Goal: Contribute content: Add original content to the website for others to see

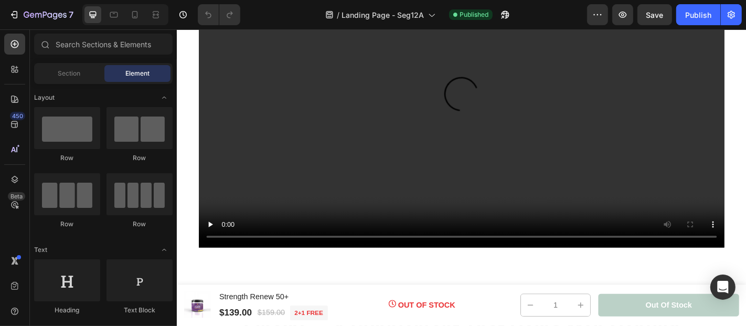
scroll to position [545, 0]
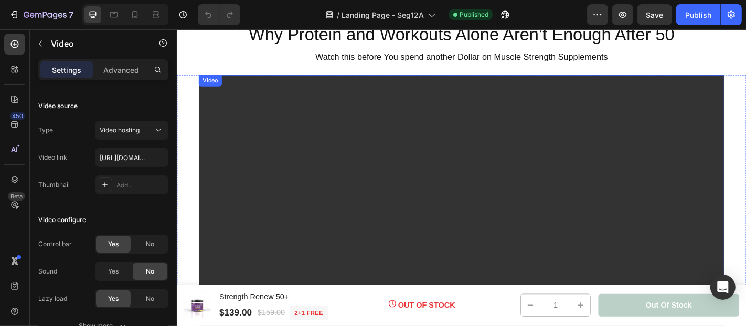
click at [483, 131] on video at bounding box center [490, 242] width 581 height 327
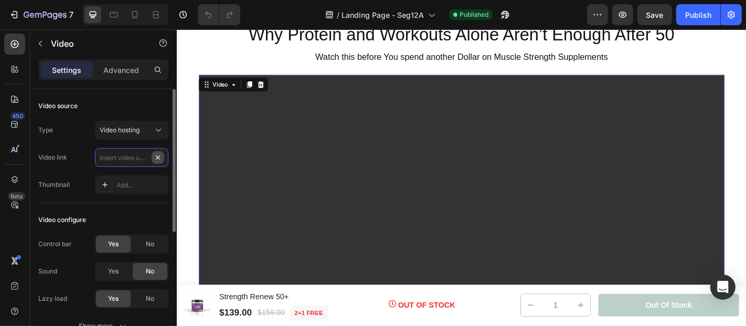
scroll to position [0, 0]
paste input "[URL][DOMAIN_NAME]"
type input "[URL][DOMAIN_NAME]"
drag, startPoint x: 148, startPoint y: 156, endPoint x: 88, endPoint y: 154, distance: 59.8
click at [88, 154] on div "Video link [URL][DOMAIN_NAME]" at bounding box center [103, 157] width 130 height 19
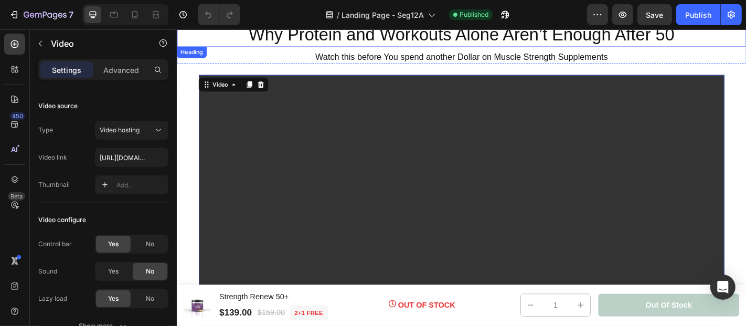
click at [208, 37] on h2 "Why Protein and Workouts Alone Aren’t Enough After 50" at bounding box center [490, 34] width 629 height 27
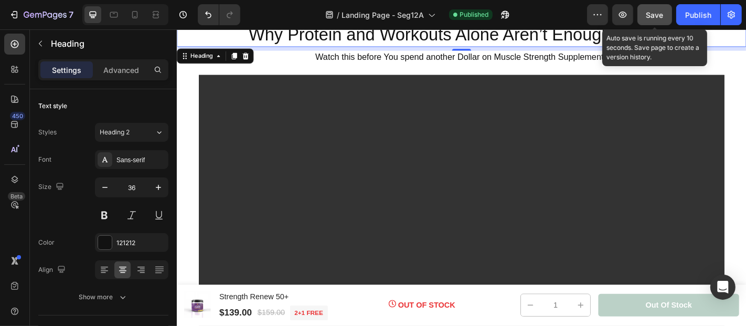
click at [654, 12] on span "Save" at bounding box center [654, 14] width 17 height 9
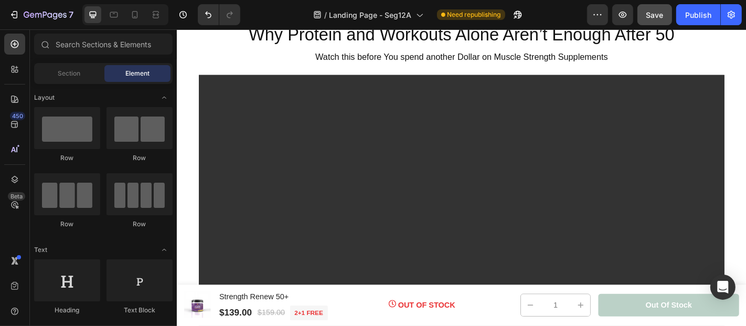
scroll to position [553, 0]
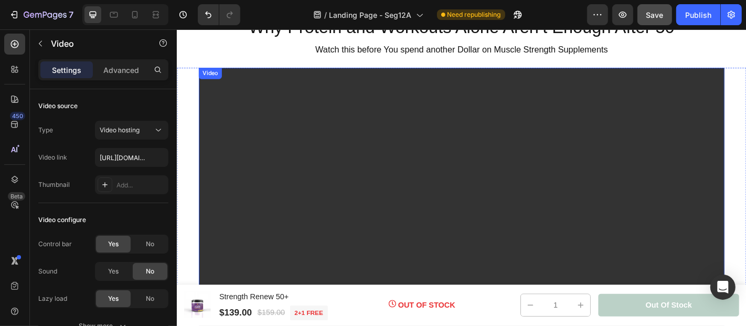
click at [355, 189] on video at bounding box center [490, 234] width 581 height 327
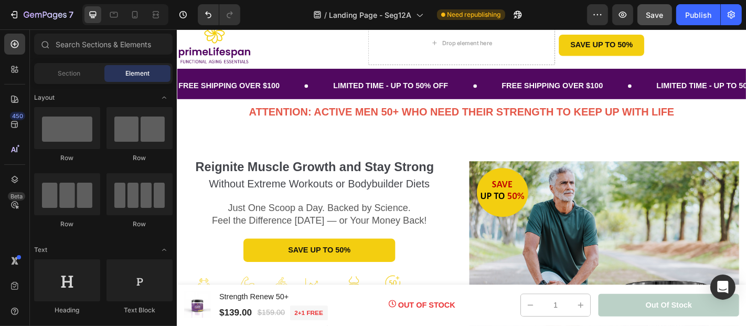
scroll to position [0, 0]
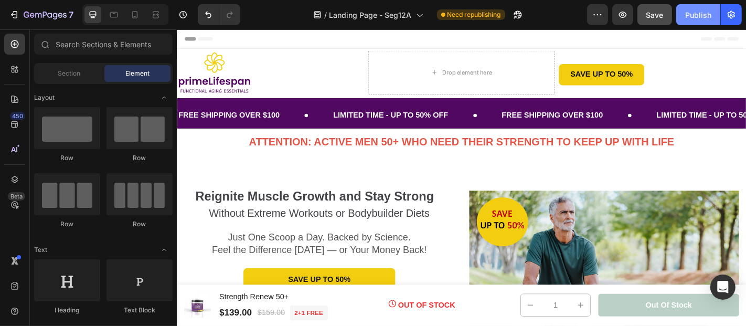
click at [697, 13] on div "Publish" at bounding box center [698, 14] width 26 height 11
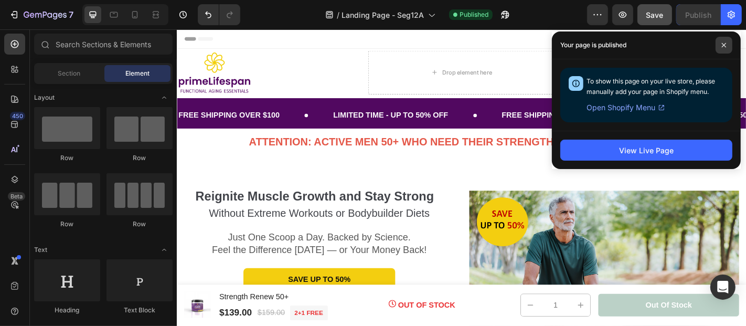
click at [724, 44] on icon at bounding box center [724, 45] width 4 height 4
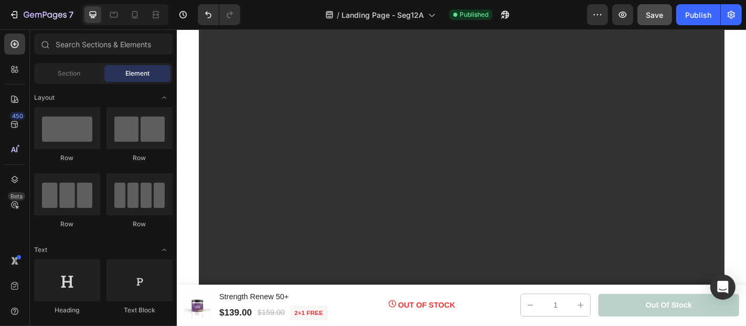
scroll to position [607, 0]
click at [346, 189] on video at bounding box center [490, 181] width 581 height 327
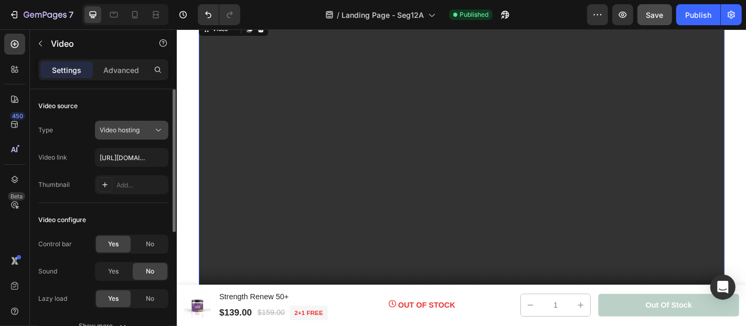
click at [158, 127] on icon at bounding box center [158, 130] width 10 height 10
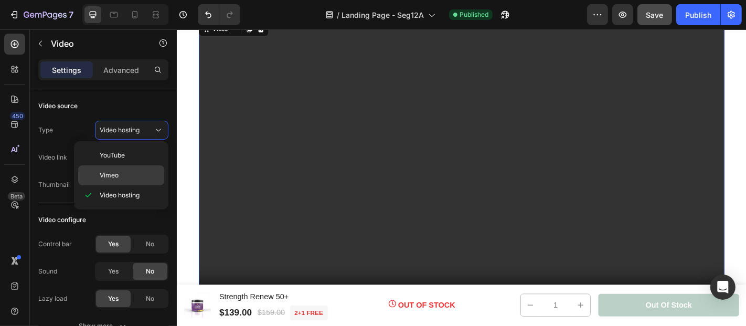
click at [119, 173] on p "Vimeo" at bounding box center [130, 174] width 60 height 9
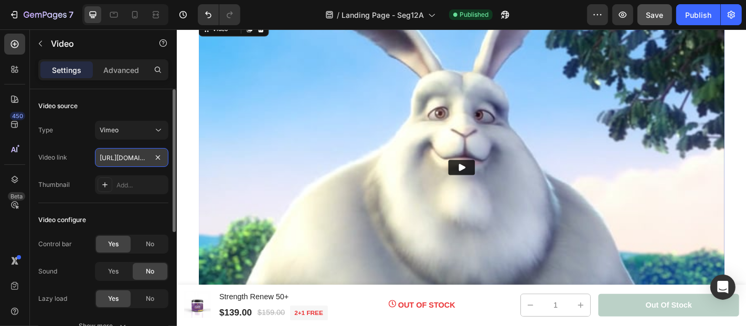
click at [108, 159] on input "[URL][DOMAIN_NAME]" at bounding box center [131, 157] width 73 height 19
click at [100, 157] on input "[URL][DOMAIN_NAME]" at bounding box center [131, 157] width 73 height 19
drag, startPoint x: 100, startPoint y: 157, endPoint x: 165, endPoint y: 151, distance: 65.8
click at [165, 151] on input "[URL][DOMAIN_NAME]" at bounding box center [131, 157] width 73 height 19
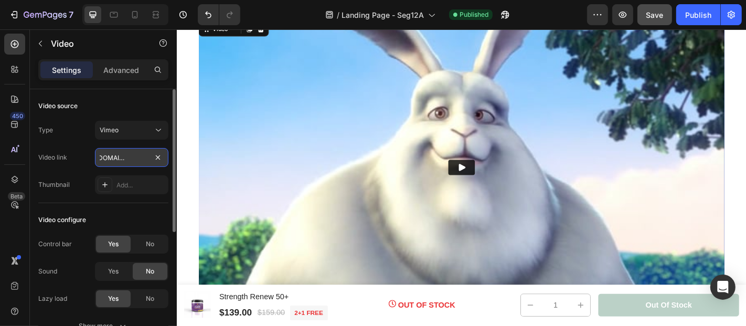
paste input "1113728364?share=copy#t=3.209"
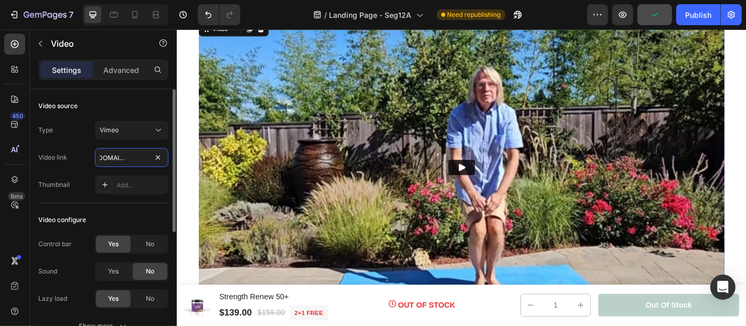
scroll to position [0, 0]
drag, startPoint x: 148, startPoint y: 155, endPoint x: 91, endPoint y: 155, distance: 57.2
click at [91, 155] on div "Video link [URL][DOMAIN_NAME]" at bounding box center [103, 157] width 130 height 19
click at [103, 155] on input "[URL][DOMAIN_NAME]" at bounding box center [131, 157] width 73 height 19
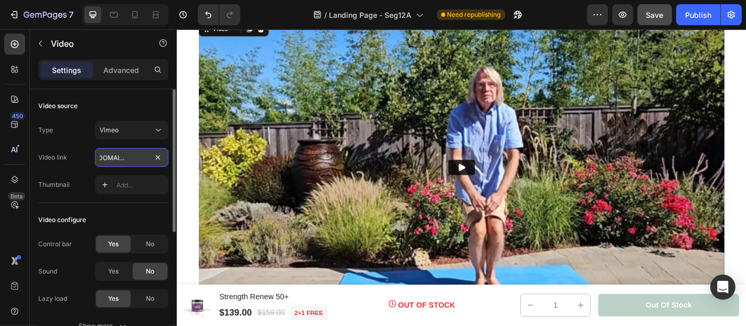
drag, startPoint x: 98, startPoint y: 156, endPoint x: 149, endPoint y: 156, distance: 50.9
click at [149, 156] on input "[URL][DOMAIN_NAME]" at bounding box center [131, 157] width 73 height 19
type input "[URL][DOMAIN_NAME]"
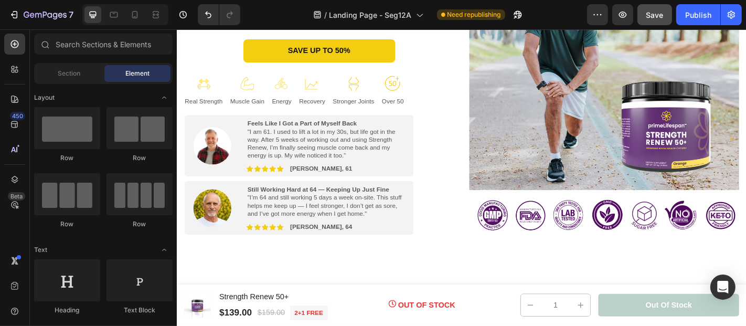
scroll to position [0, 0]
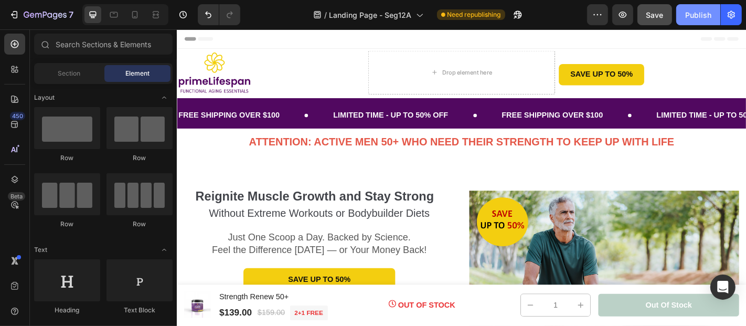
click at [701, 17] on div "Publish" at bounding box center [698, 14] width 26 height 11
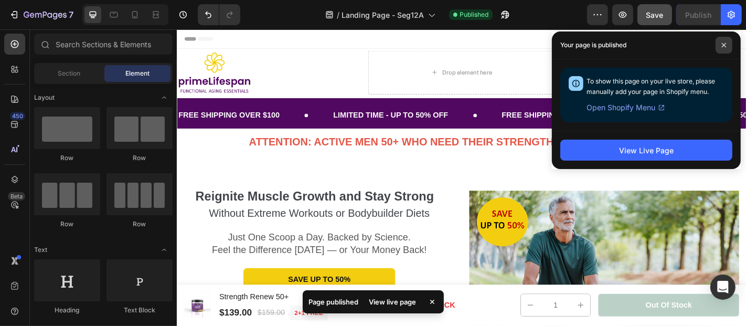
click at [725, 44] on icon at bounding box center [724, 45] width 4 height 4
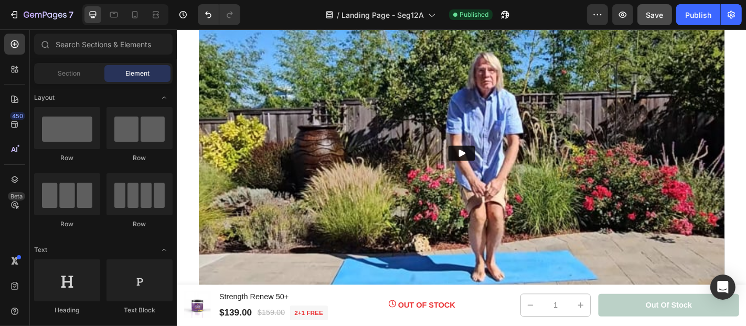
scroll to position [647, 0]
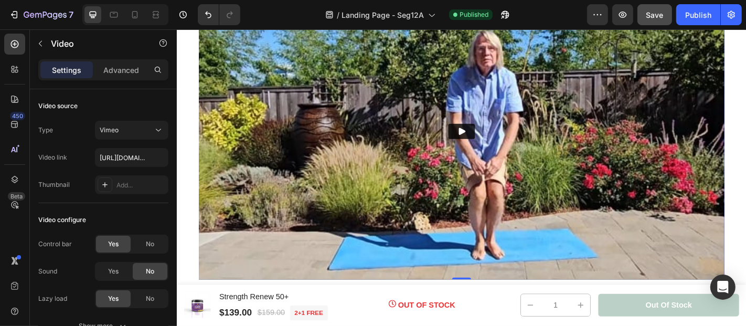
click at [264, 128] on img at bounding box center [490, 141] width 581 height 327
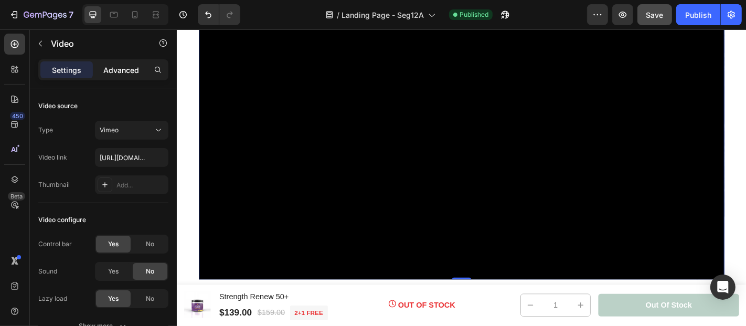
click at [119, 70] on p "Advanced" at bounding box center [121, 69] width 36 height 11
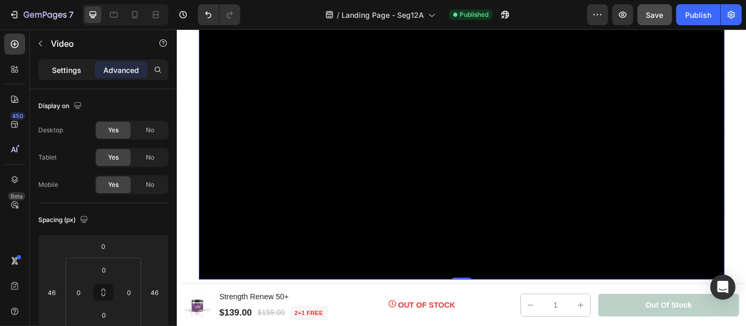
click at [74, 69] on p "Settings" at bounding box center [66, 69] width 29 height 11
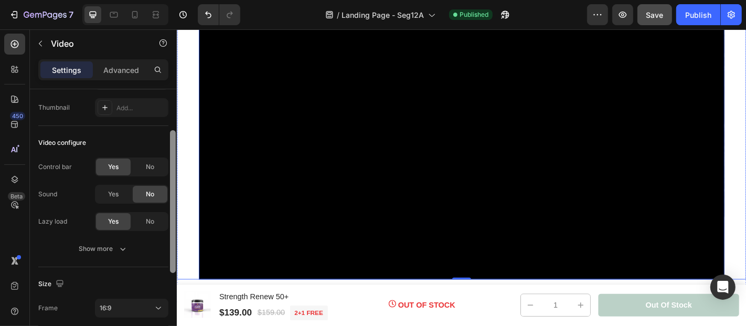
scroll to position [81, 0]
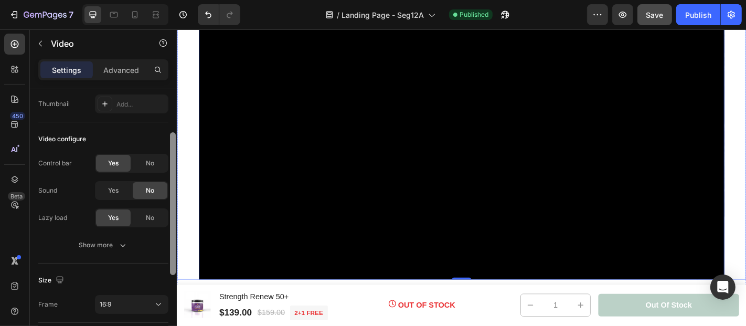
drag, startPoint x: 349, startPoint y: 199, endPoint x: 176, endPoint y: 244, distance: 178.8
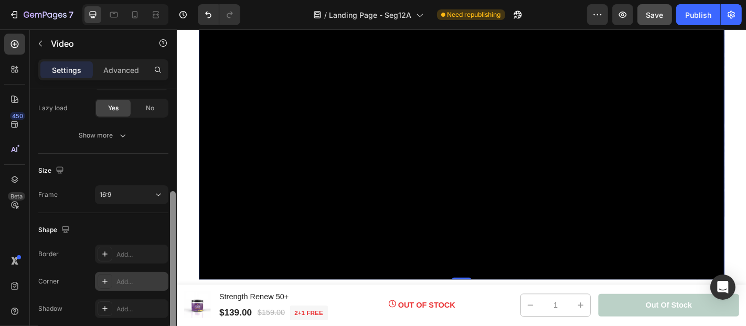
scroll to position [196, 0]
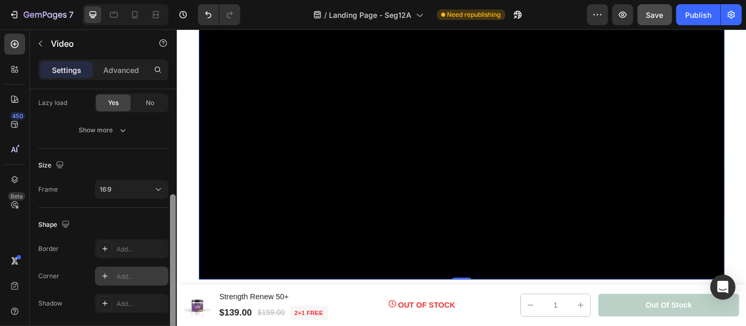
click at [132, 275] on div "Add..." at bounding box center [140, 276] width 49 height 9
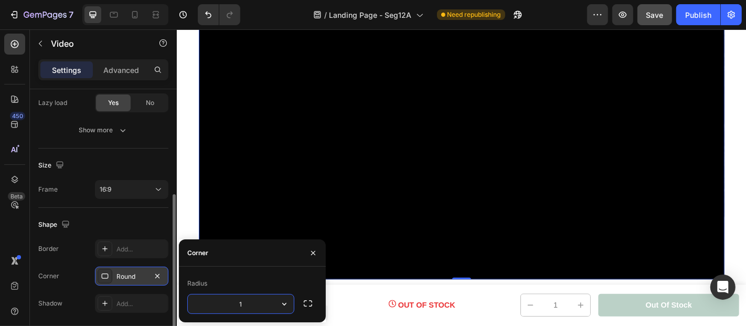
type input "12"
click at [188, 199] on div "Video 0" at bounding box center [490, 141] width 629 height 327
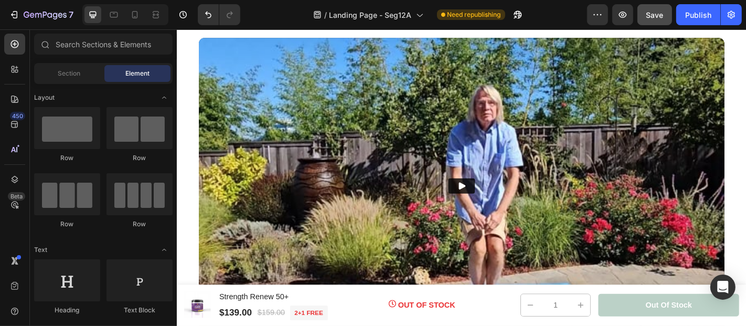
scroll to position [578, 0]
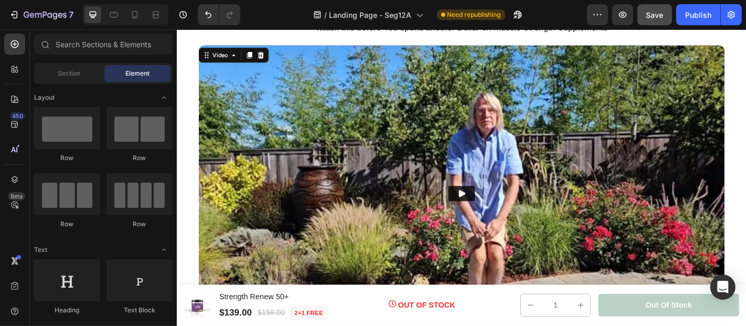
click at [261, 136] on img at bounding box center [490, 210] width 581 height 327
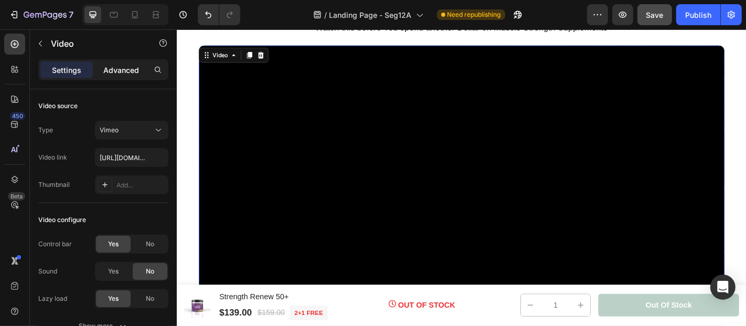
click at [118, 73] on p "Advanced" at bounding box center [121, 69] width 36 height 11
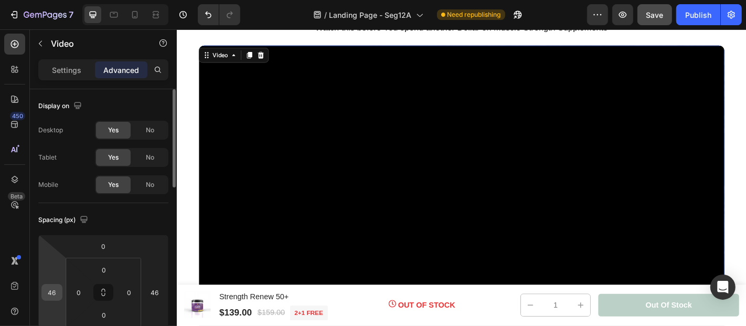
click at [59, 293] on input "46" at bounding box center [52, 292] width 16 height 16
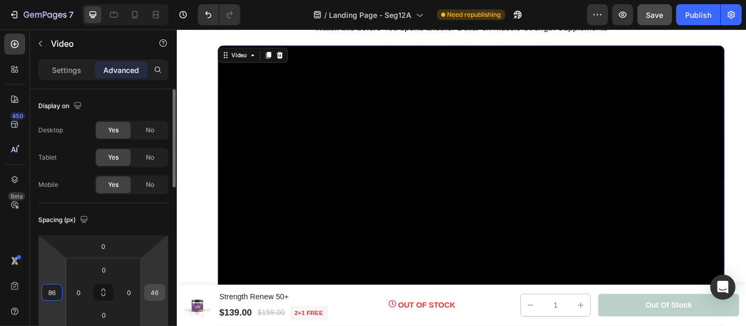
type input "86"
click at [158, 293] on input "46" at bounding box center [155, 292] width 16 height 16
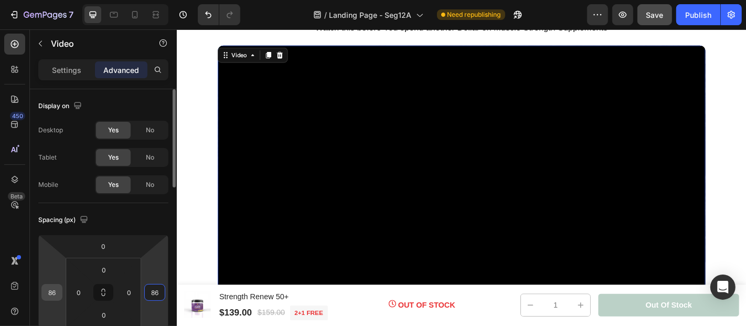
type input "86"
click at [58, 293] on input "86" at bounding box center [52, 292] width 16 height 16
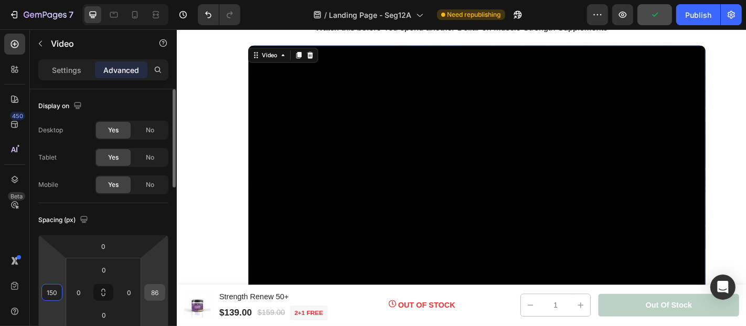
type input "150"
click at [158, 292] on input "86" at bounding box center [155, 292] width 16 height 16
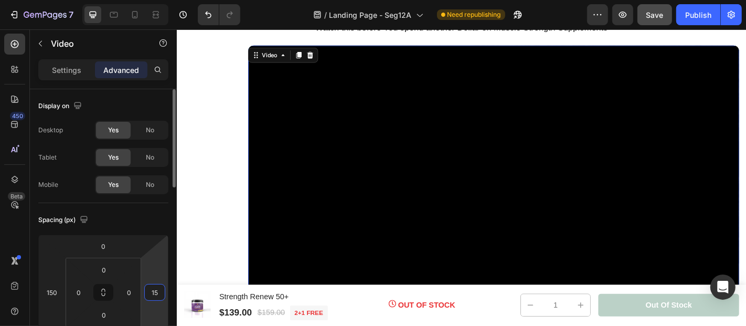
type input "150"
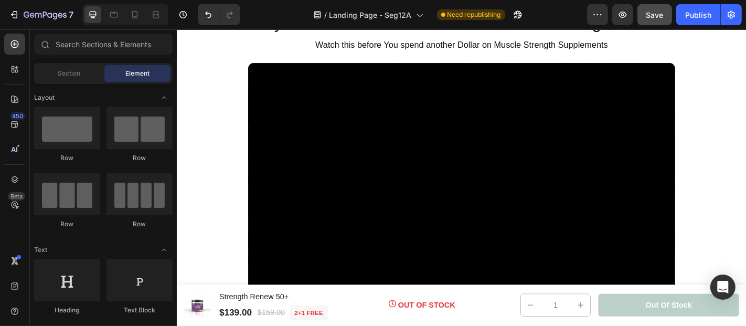
scroll to position [551, 0]
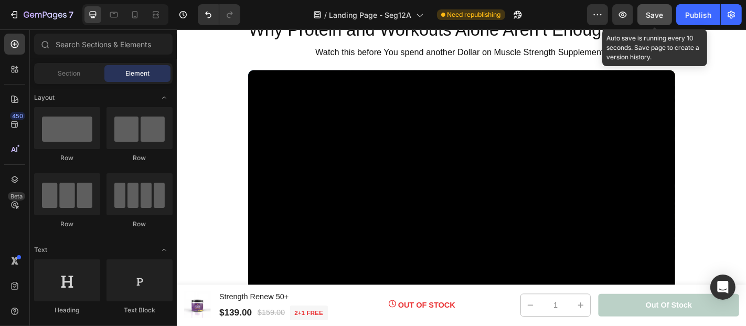
click at [654, 15] on span "Save" at bounding box center [654, 14] width 17 height 9
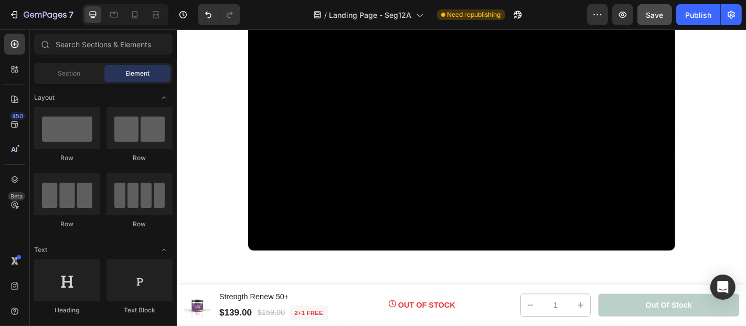
scroll to position [609, 0]
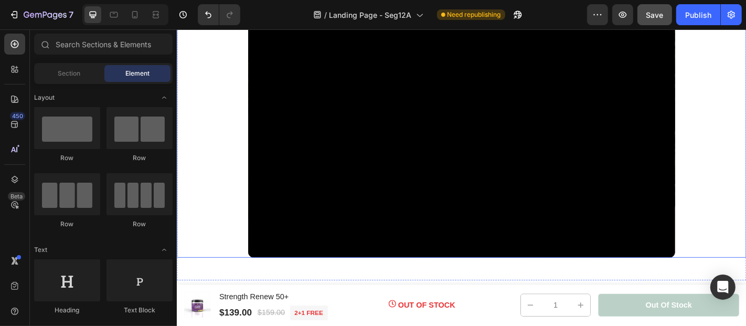
click at [193, 187] on div "Video" at bounding box center [490, 147] width 629 height 265
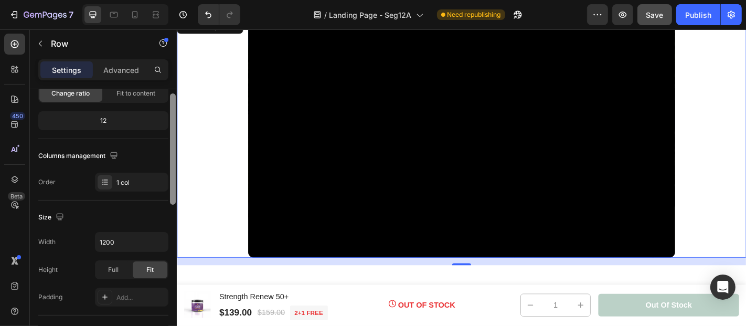
scroll to position [101, 0]
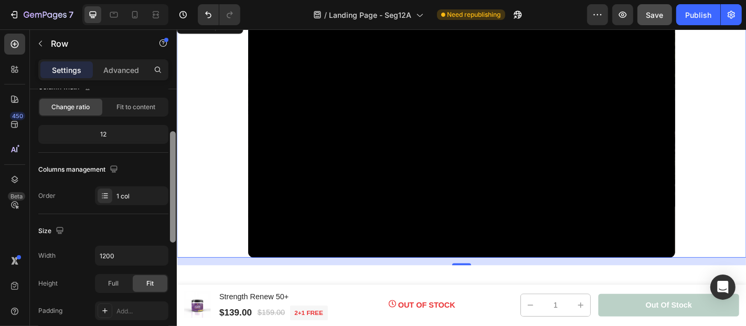
drag, startPoint x: 348, startPoint y: 186, endPoint x: 176, endPoint y: 180, distance: 172.6
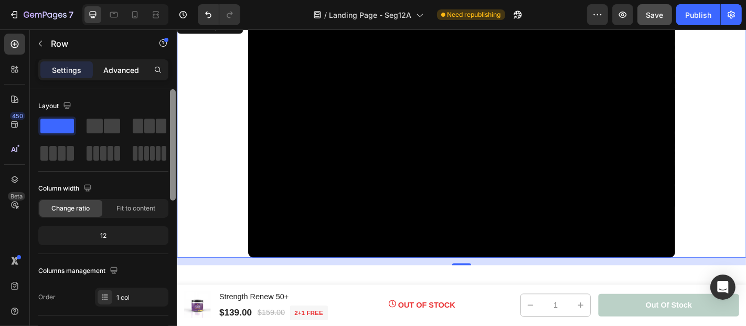
click at [121, 68] on p "Advanced" at bounding box center [121, 69] width 36 height 11
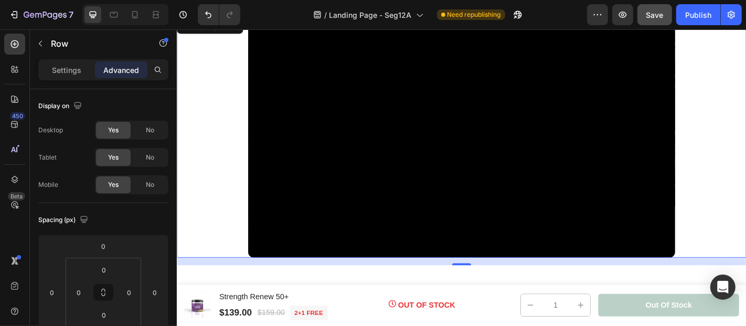
click at [233, 124] on div "Video" at bounding box center [490, 147] width 629 height 265
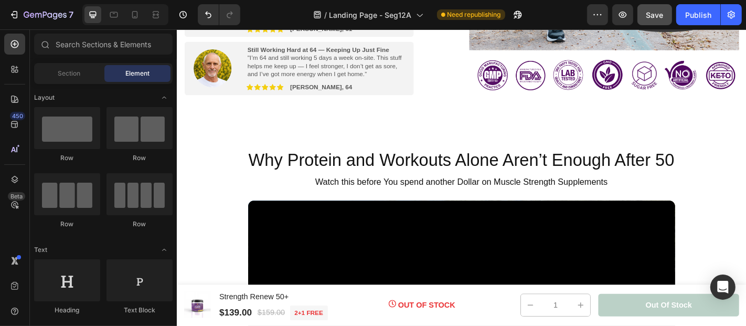
scroll to position [518, 0]
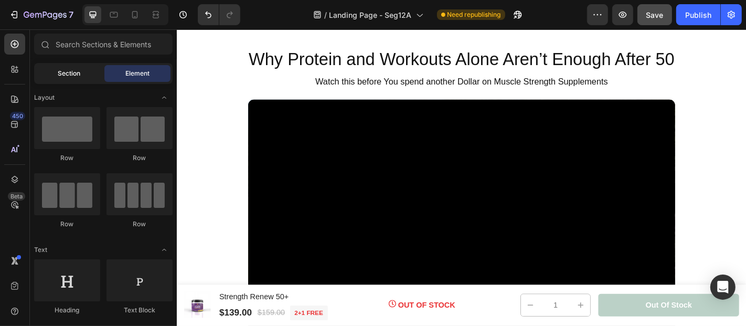
click at [67, 72] on span "Section" at bounding box center [69, 73] width 23 height 9
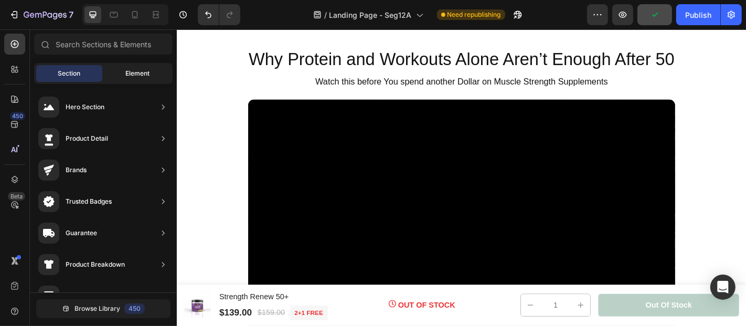
click at [144, 73] on span "Element" at bounding box center [137, 73] width 24 height 9
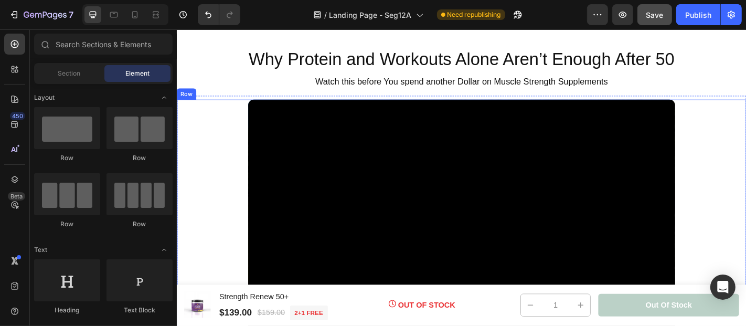
drag, startPoint x: 351, startPoint y: 125, endPoint x: 185, endPoint y: 145, distance: 167.9
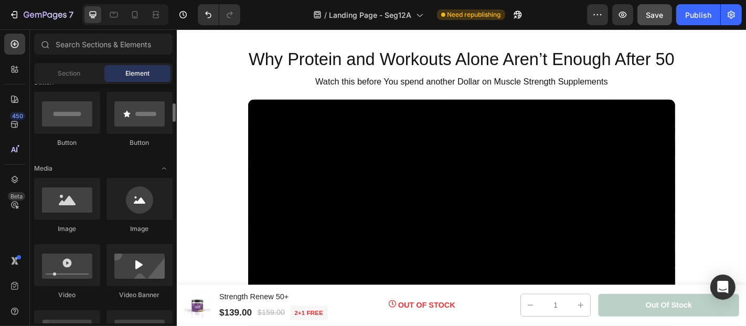
scroll to position [270, 0]
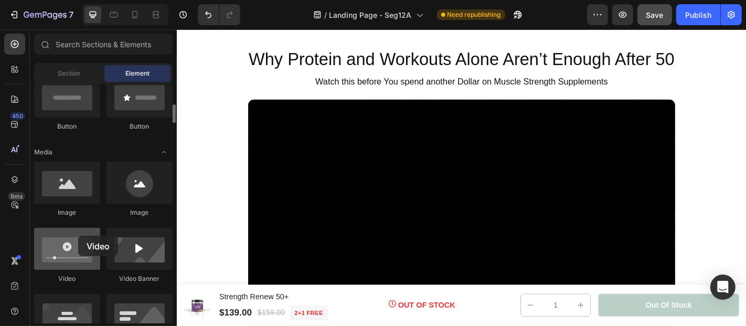
click at [78, 235] on div at bounding box center [67, 249] width 66 height 42
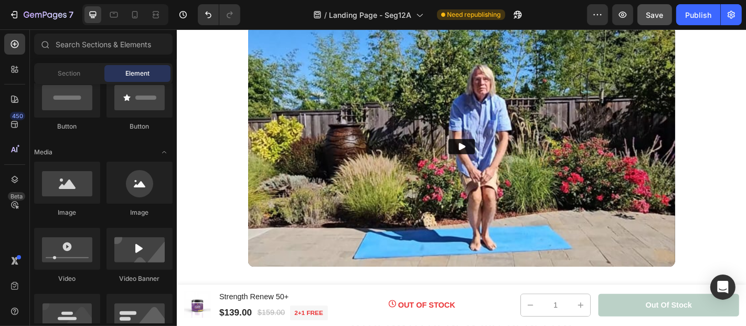
scroll to position [598, 0]
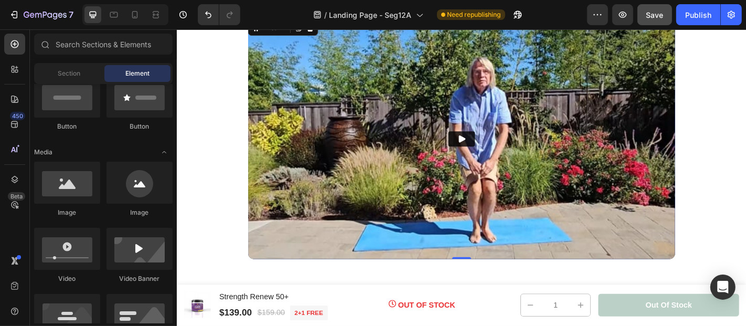
click at [713, 222] on img at bounding box center [491, 149] width 472 height 265
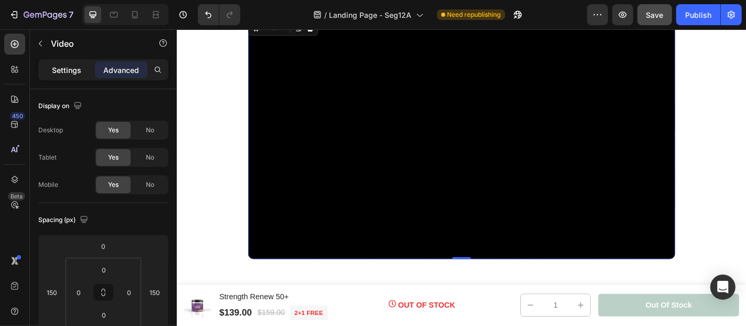
click at [69, 67] on p "Settings" at bounding box center [66, 69] width 29 height 11
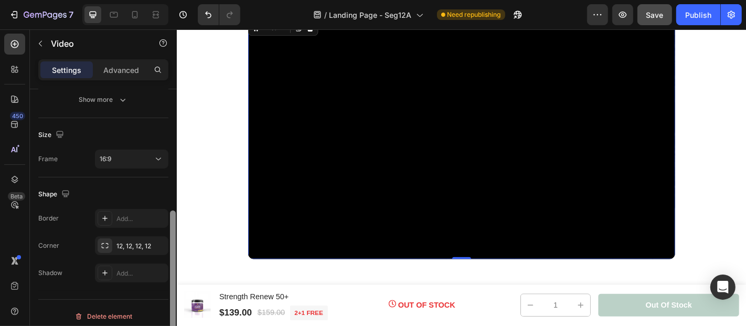
scroll to position [232, 0]
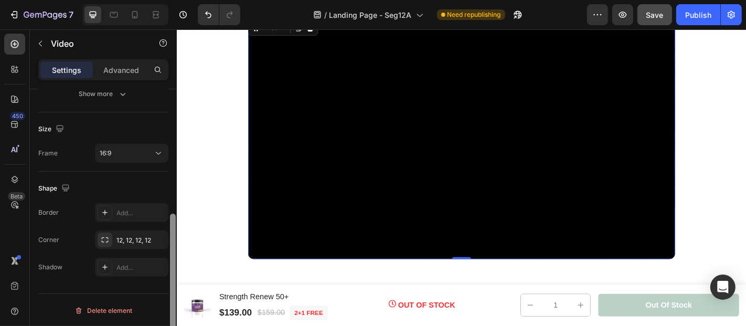
drag, startPoint x: 174, startPoint y: 175, endPoint x: 166, endPoint y: 300, distance: 126.1
click at [166, 300] on div "Video source Type Vimeo Video link [URL][DOMAIN_NAME] Thumbnail Add... Video co…" at bounding box center [103, 222] width 147 height 266
click at [129, 239] on div "12, 12, 12, 12" at bounding box center [131, 239] width 30 height 9
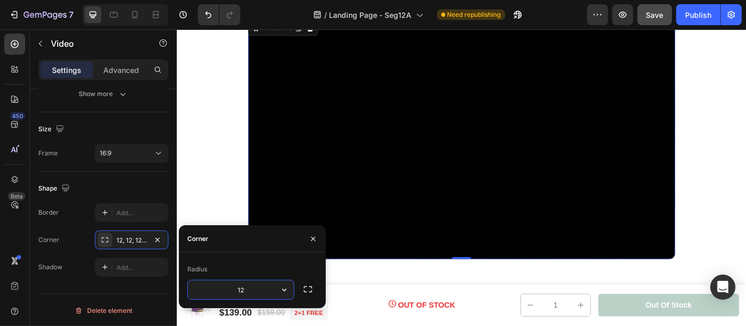
click at [247, 292] on input "12" at bounding box center [241, 289] width 106 height 19
type input "8"
click at [271, 262] on div "Radius" at bounding box center [252, 269] width 130 height 17
click at [312, 239] on icon "button" at bounding box center [313, 238] width 4 height 4
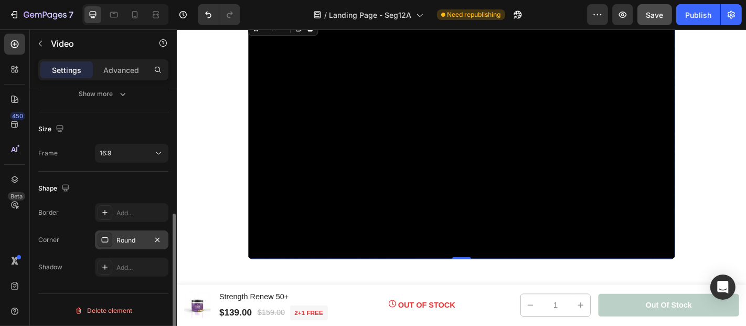
click at [124, 237] on div "Round" at bounding box center [131, 239] width 30 height 9
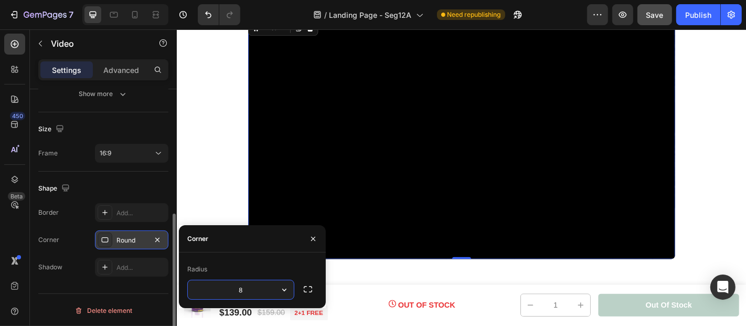
click at [124, 237] on div "Round" at bounding box center [131, 239] width 30 height 9
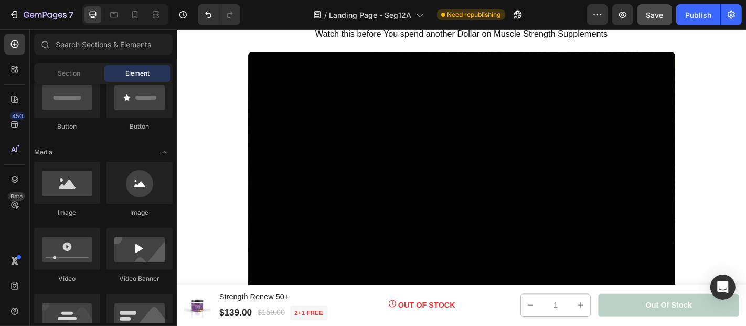
scroll to position [578, 0]
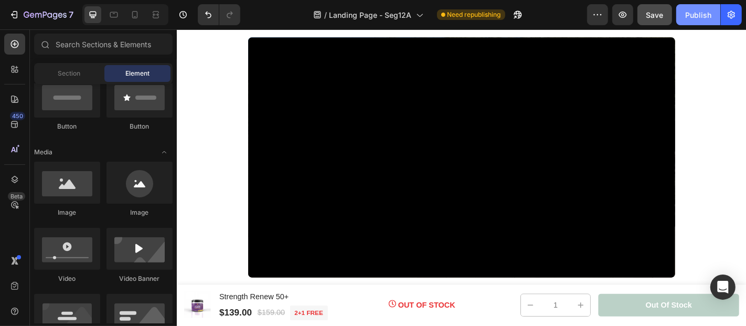
click at [700, 17] on div "Publish" at bounding box center [698, 14] width 26 height 11
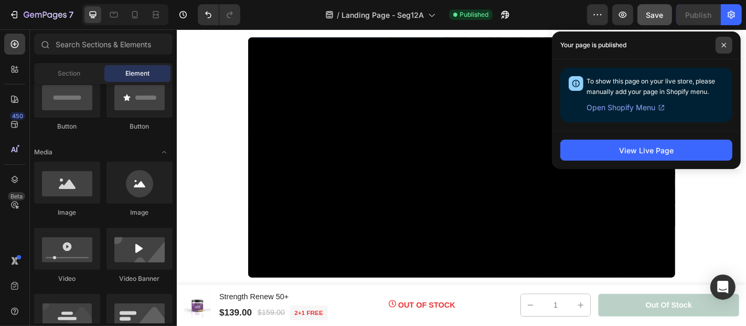
click at [722, 44] on icon at bounding box center [723, 44] width 5 height 5
